Goal: Transaction & Acquisition: Purchase product/service

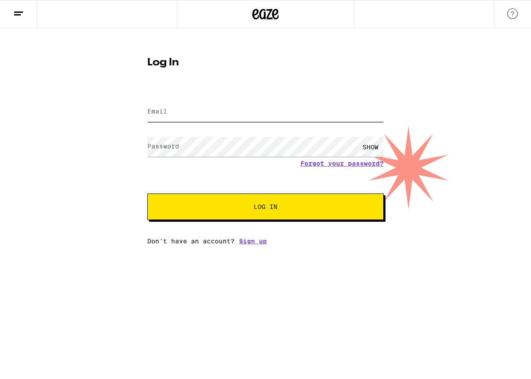
type input "[EMAIL_ADDRESS][DOMAIN_NAME]"
click at [367, 145] on div "SHOW" at bounding box center [370, 147] width 26 height 20
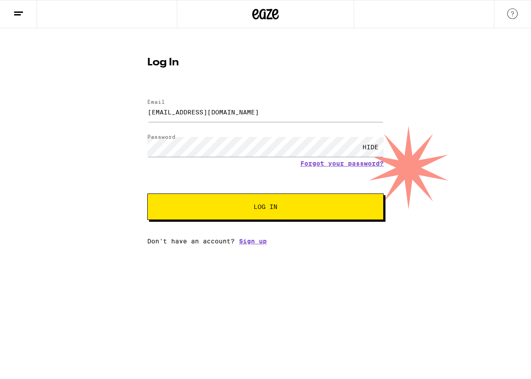
click at [261, 206] on span "Log In" at bounding box center [266, 206] width 24 height 6
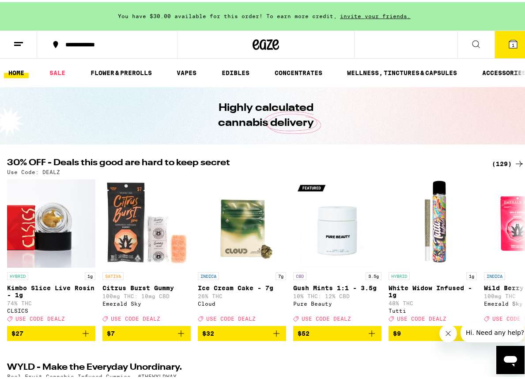
click at [504, 41] on button "1" at bounding box center [512, 42] width 37 height 27
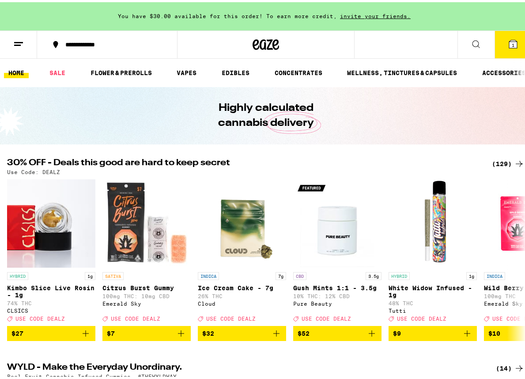
click at [509, 40] on icon at bounding box center [513, 42] width 8 height 8
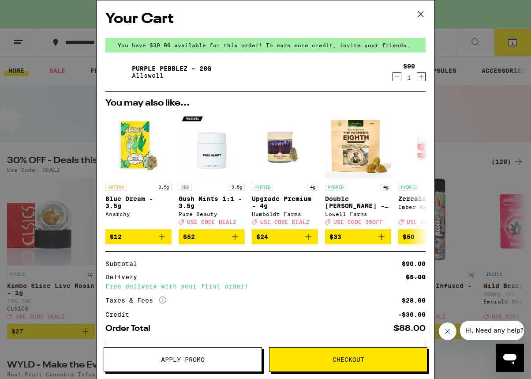
click at [148, 68] on link "Purple Pebblez - 28g" at bounding box center [171, 68] width 79 height 7
click at [419, 15] on icon at bounding box center [420, 13] width 13 height 13
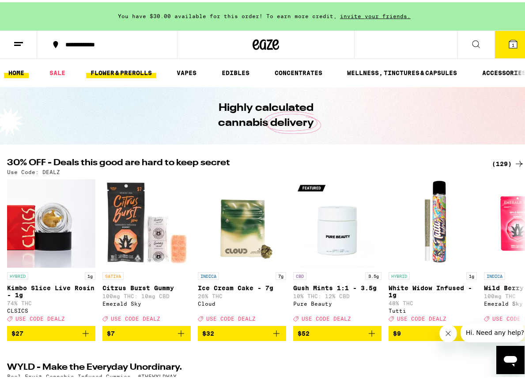
click at [131, 69] on link "FLOWER & PREROLLS" at bounding box center [121, 70] width 70 height 11
click at [112, 69] on link "FLOWER & PREROLLS" at bounding box center [121, 70] width 70 height 11
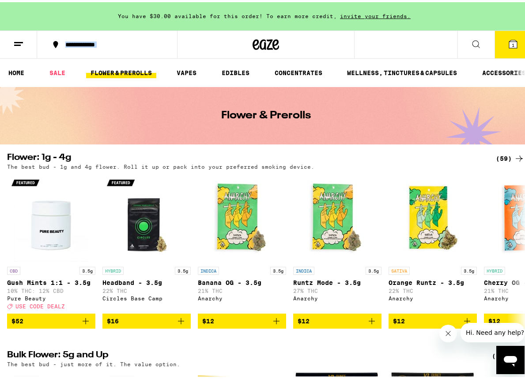
drag, startPoint x: 524, startPoint y: 22, endPoint x: 523, endPoint y: 45, distance: 23.4
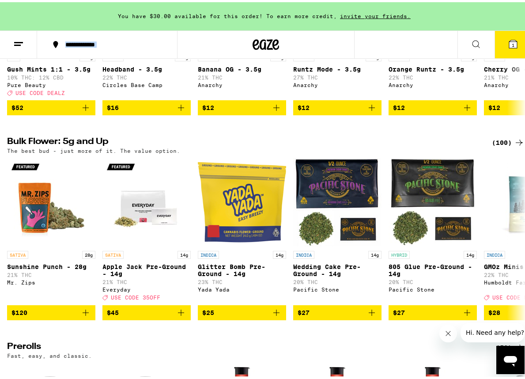
scroll to position [208, 0]
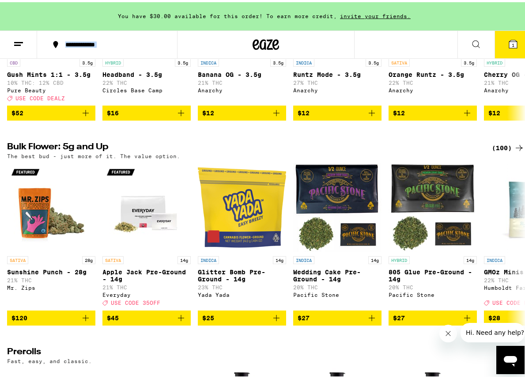
click at [497, 150] on div "(100)" at bounding box center [507, 145] width 33 height 11
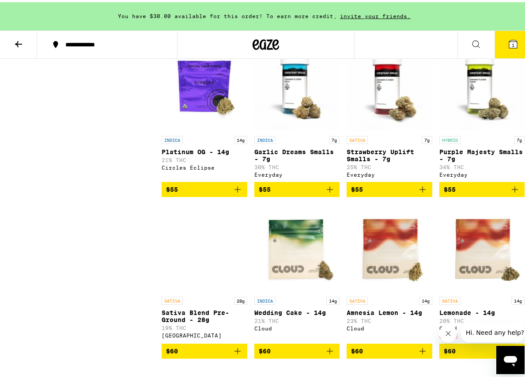
scroll to position [2070, 0]
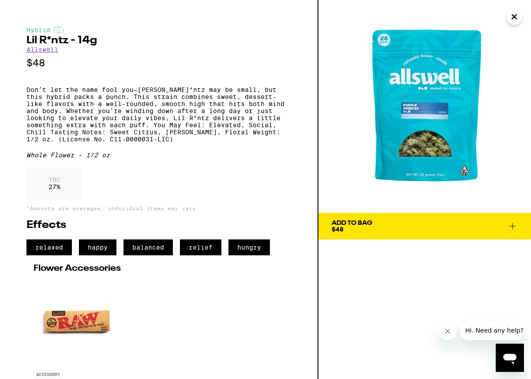
click at [432, 142] on img at bounding box center [425, 106] width 213 height 213
click at [513, 226] on icon at bounding box center [513, 226] width 6 height 6
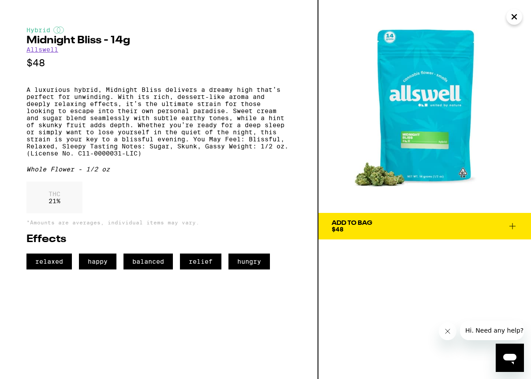
click at [453, 102] on body "**********" at bounding box center [265, 113] width 531 height 4366
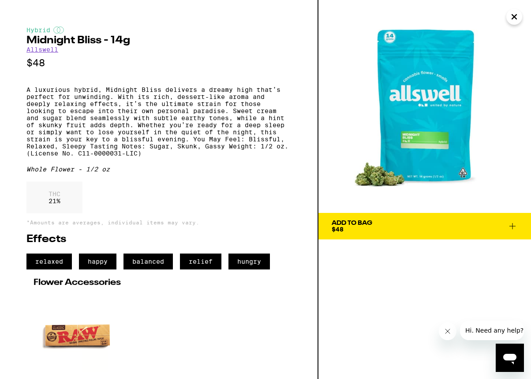
click at [514, 226] on icon at bounding box center [513, 226] width 6 height 6
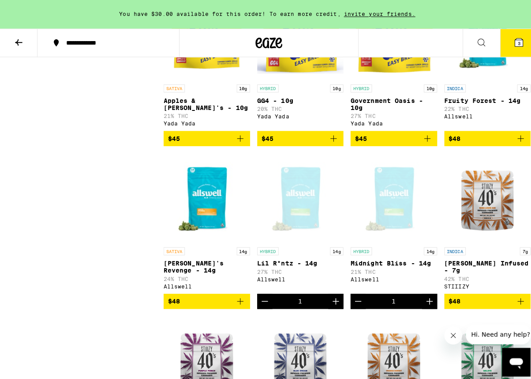
scroll to position [218, 0]
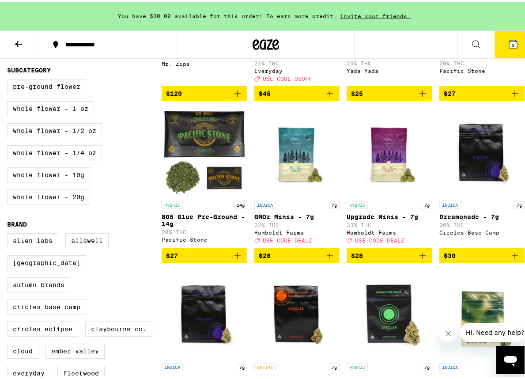
click at [511, 43] on span "3" at bounding box center [512, 42] width 3 height 5
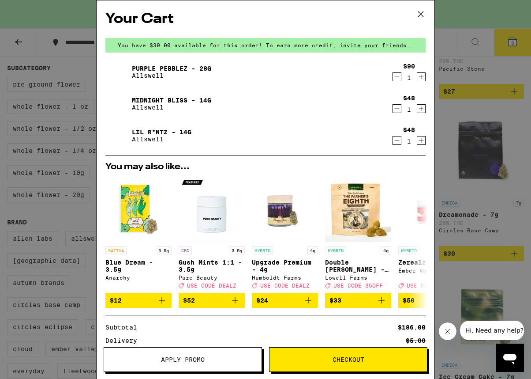
click at [420, 14] on icon at bounding box center [420, 13] width 13 height 13
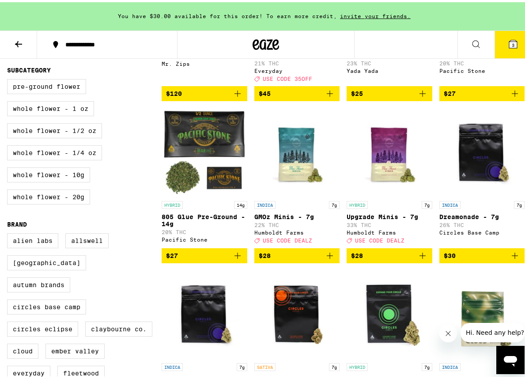
click at [197, 41] on div at bounding box center [265, 42] width 177 height 28
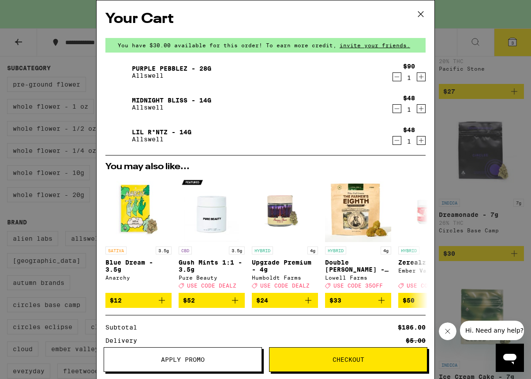
click at [393, 141] on icon "Decrement" at bounding box center [397, 140] width 8 height 11
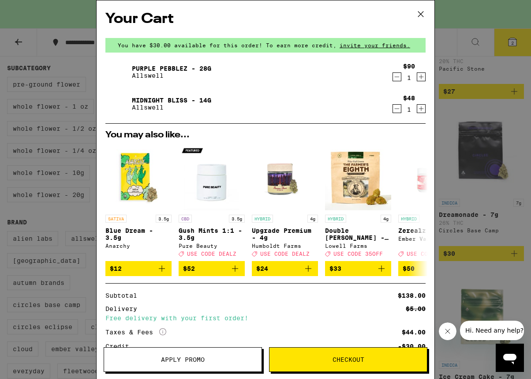
click at [393, 110] on icon "Decrement" at bounding box center [397, 108] width 8 height 11
